Goal: Task Accomplishment & Management: Complete application form

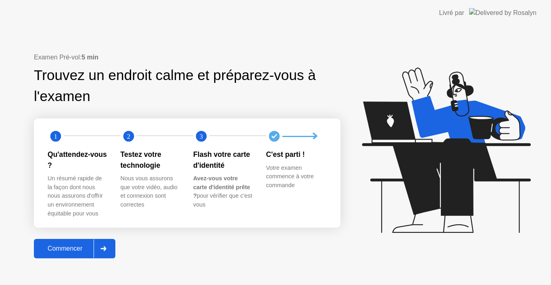
click at [71, 247] on div "Commencer" at bounding box center [64, 248] width 57 height 7
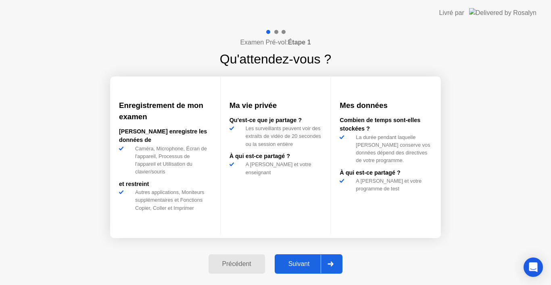
click at [299, 253] on div "Précédent Suivant" at bounding box center [276, 263] width 144 height 37
click at [301, 263] on div "Suivant" at bounding box center [299, 263] width 44 height 7
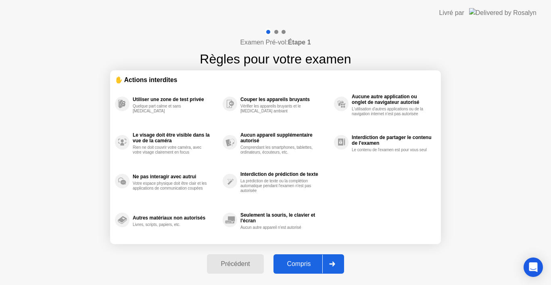
click at [301, 263] on div "Compris" at bounding box center [299, 263] width 46 height 7
select select "Available cameras"
select select "Available speakers"
select select "Available microphones"
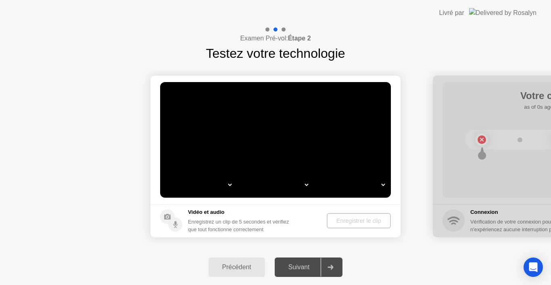
select select "*"
select select "**********"
select select "*******"
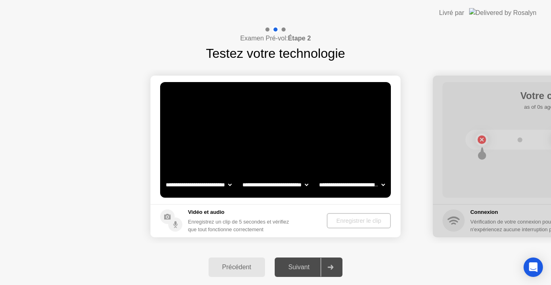
select select "*******"
click at [293, 189] on select "**********" at bounding box center [275, 184] width 69 height 16
click at [304, 180] on select "**********" at bounding box center [275, 184] width 69 height 16
click at [352, 186] on select "**********" at bounding box center [352, 184] width 69 height 16
click at [267, 168] on video at bounding box center [275, 139] width 231 height 115
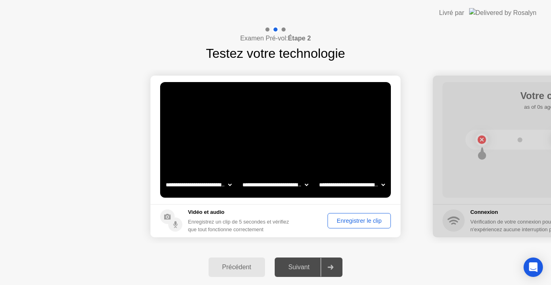
click at [349, 217] on div "Enregistrer le clip" at bounding box center [360, 220] width 58 height 6
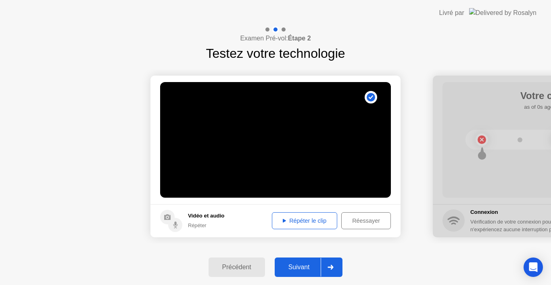
click at [330, 218] on div "Répéter le clip" at bounding box center [305, 220] width 60 height 6
click at [300, 268] on div "Suivant" at bounding box center [299, 266] width 44 height 7
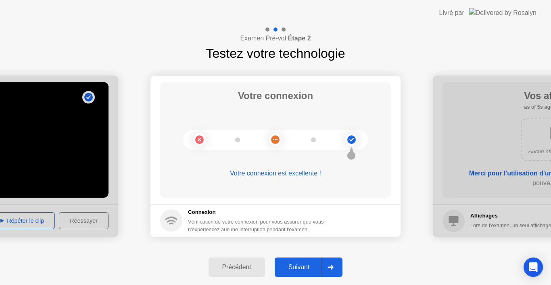
click at [303, 267] on div "Suivant" at bounding box center [299, 266] width 44 height 7
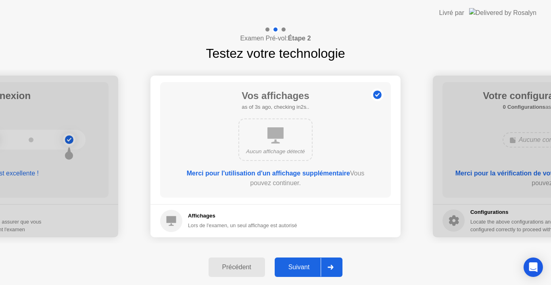
click at [303, 267] on div "Suivant" at bounding box center [299, 266] width 44 height 7
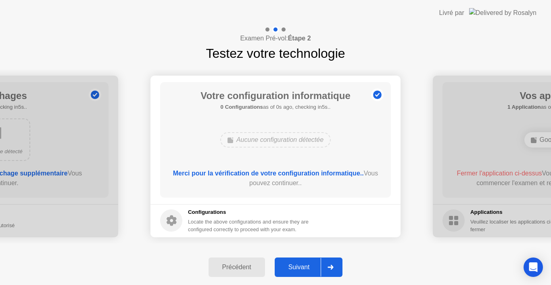
click at [303, 267] on div "Suivant" at bounding box center [299, 266] width 44 height 7
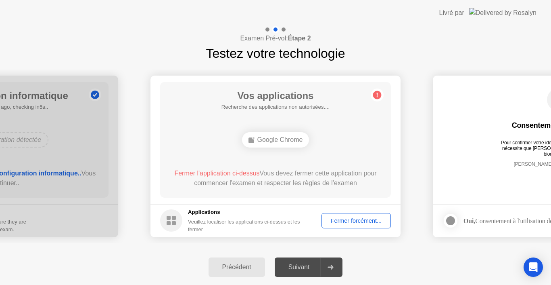
click at [345, 224] on div "Fermer forcément..." at bounding box center [356, 220] width 64 height 6
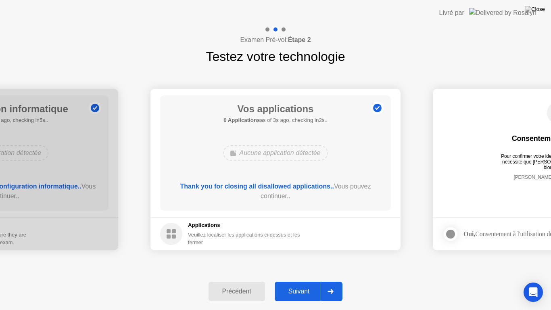
click at [298, 284] on div "Suivant" at bounding box center [299, 291] width 44 height 7
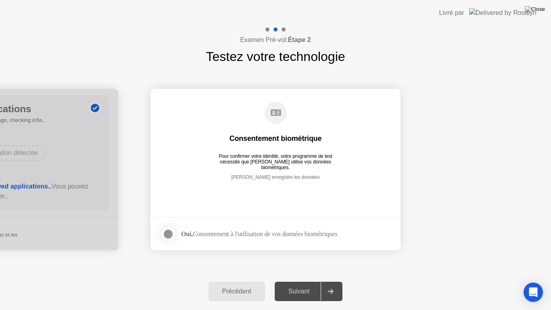
click at [173, 237] on div at bounding box center [168, 234] width 10 height 10
click at [303, 284] on div "Suivant" at bounding box center [299, 291] width 44 height 7
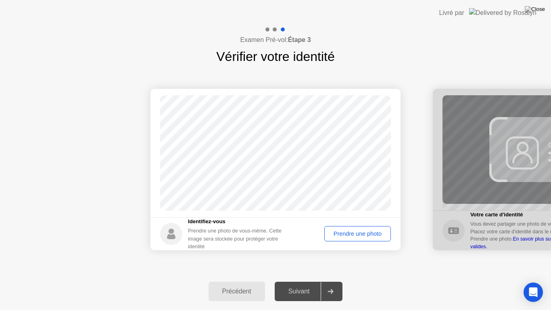
click at [348, 232] on div "Prendre une photo" at bounding box center [357, 233] width 61 height 6
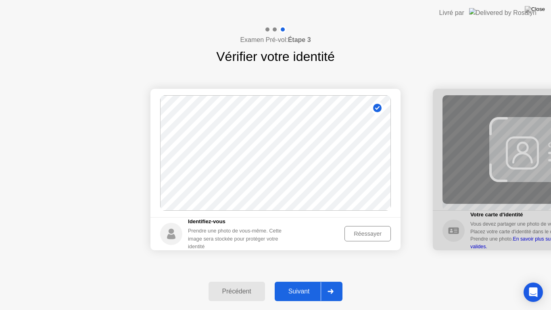
click at [302, 284] on div "Suivant" at bounding box center [299, 291] width 44 height 7
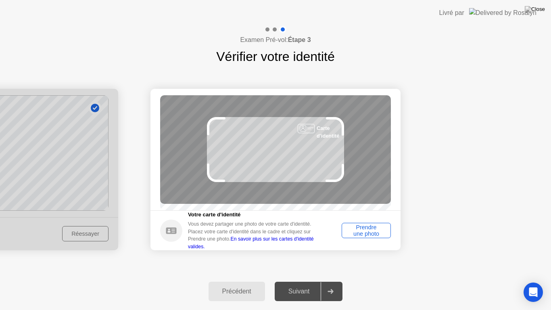
click at [363, 229] on div "Prendre une photo" at bounding box center [367, 230] width 44 height 13
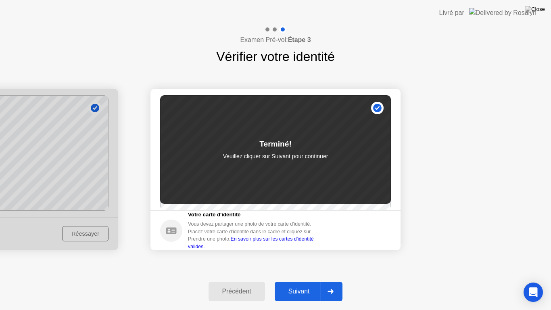
click at [301, 284] on div "Suivant" at bounding box center [299, 291] width 44 height 7
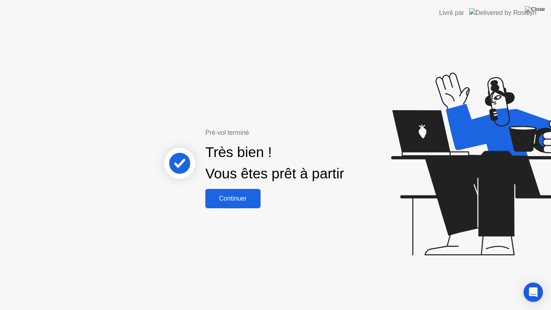
click at [236, 203] on button "Continuer" at bounding box center [232, 198] width 55 height 19
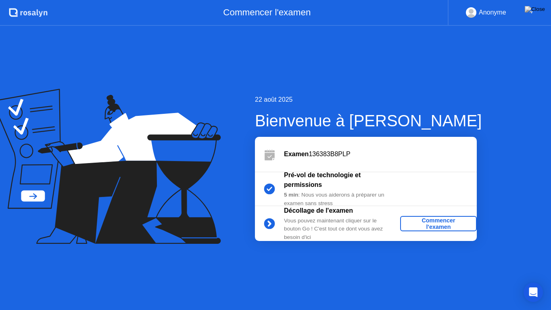
click at [450, 228] on div "Commencer l'examen" at bounding box center [439, 223] width 70 height 13
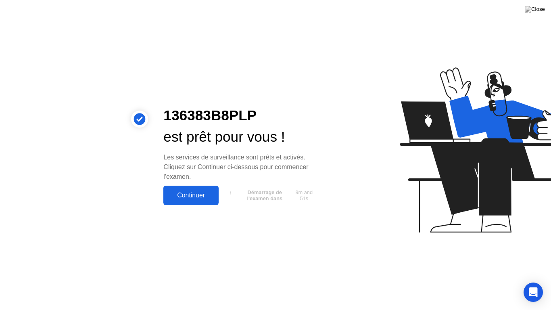
click at [203, 193] on div "Continuer" at bounding box center [191, 195] width 50 height 7
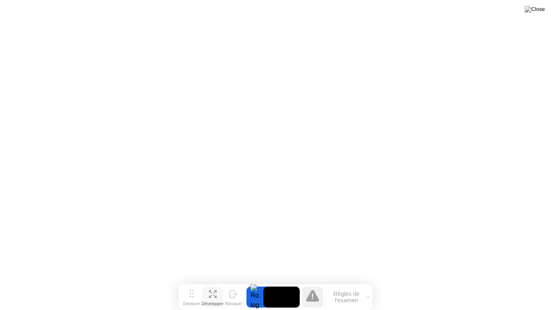
click at [208, 284] on div "Développer" at bounding box center [213, 303] width 22 height 5
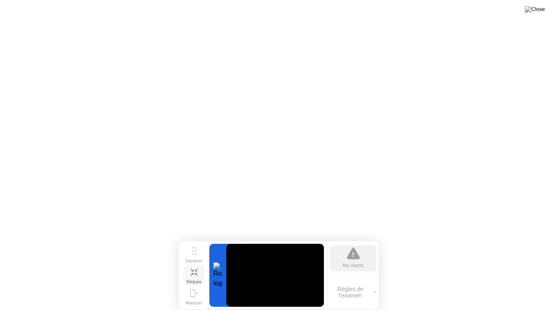
click at [199, 274] on button "Réduire" at bounding box center [194, 275] width 21 height 21
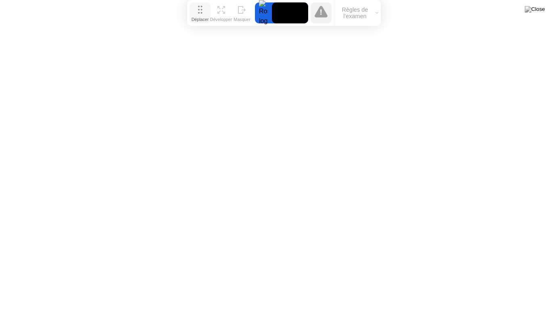
drag, startPoint x: 191, startPoint y: 299, endPoint x: 199, endPoint y: 6, distance: 292.7
click at [199, 6] on button "Déplacer" at bounding box center [200, 12] width 21 height 21
click at [221, 17] on div "Développer" at bounding box center [221, 19] width 22 height 5
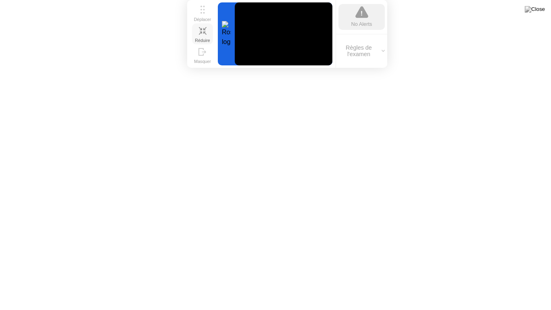
click at [201, 38] on div "Réduire" at bounding box center [202, 40] width 15 height 5
